Goal: Information Seeking & Learning: Learn about a topic

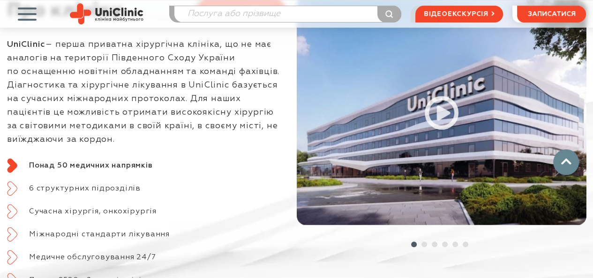
scroll to position [328, 0]
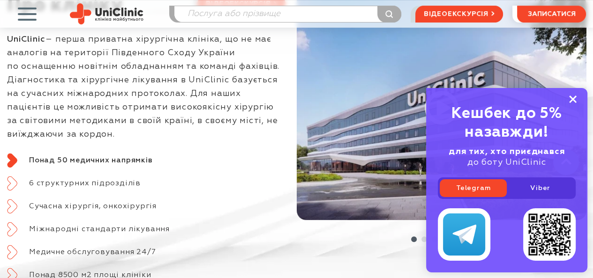
click at [573, 96] on rect at bounding box center [573, 100] width 8 height 8
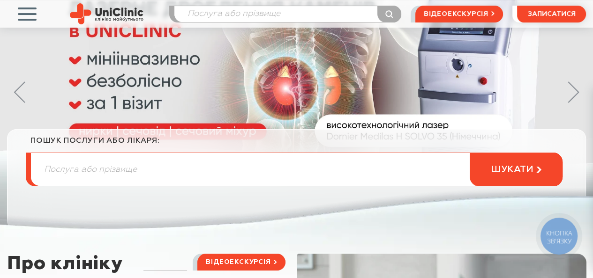
scroll to position [0, 0]
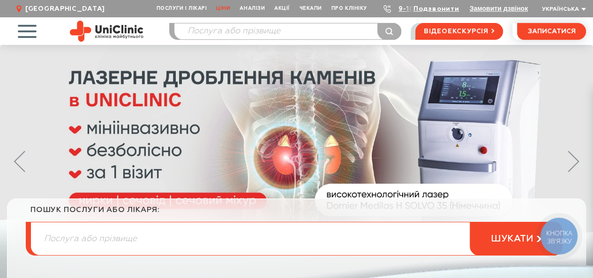
click at [211, 8] on link "Ціни" at bounding box center [222, 8] width 23 height 17
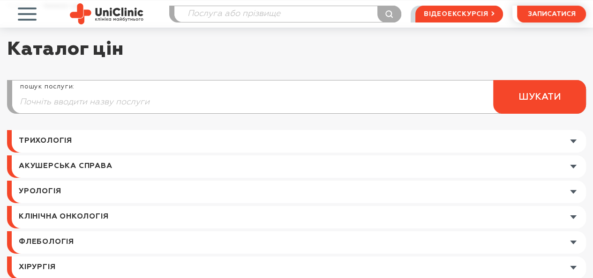
scroll to position [94, 0]
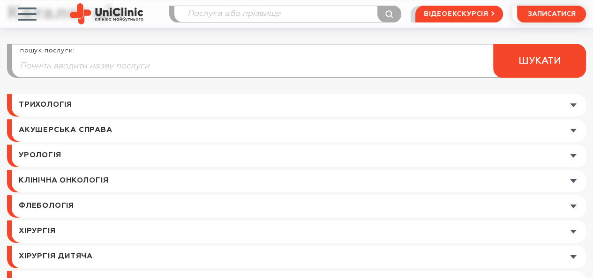
click at [49, 234] on link at bounding box center [299, 232] width 574 height 23
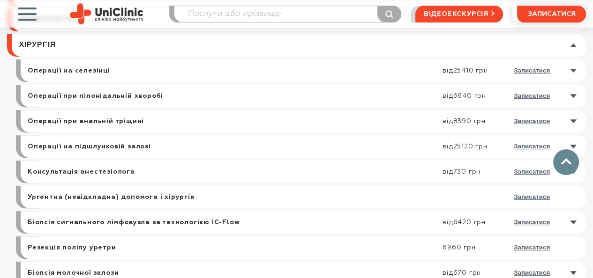
scroll to position [281, 0]
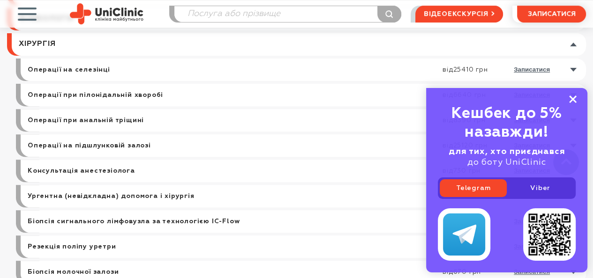
click at [573, 96] on rect at bounding box center [573, 100] width 8 height 8
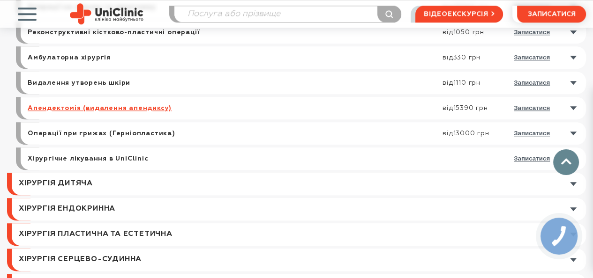
scroll to position [891, 0]
